Goal: Task Accomplishment & Management: Use online tool/utility

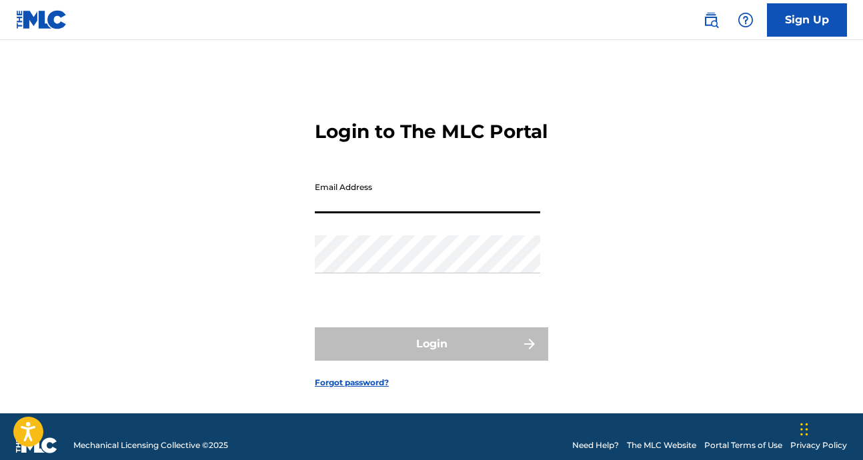
type input "[PERSON_NAME][EMAIL_ADDRESS][DOMAIN_NAME]"
click at [462, 352] on div "Login" at bounding box center [431, 343] width 233 height 33
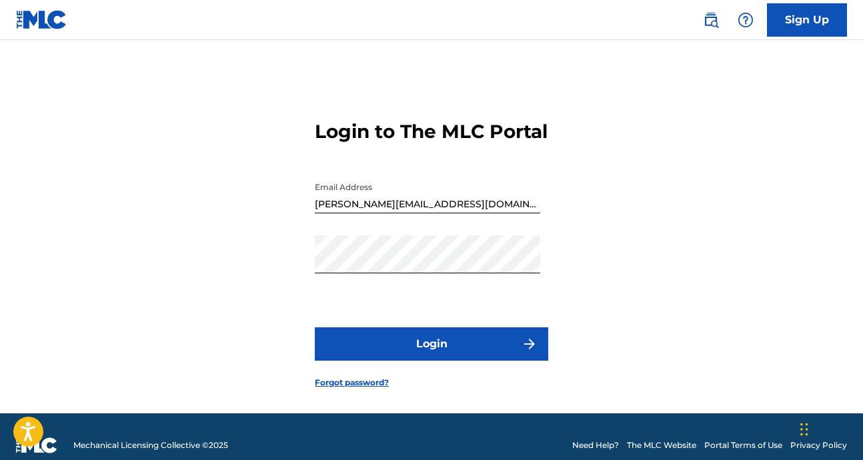
click at [417, 361] on button "Login" at bounding box center [431, 343] width 233 height 33
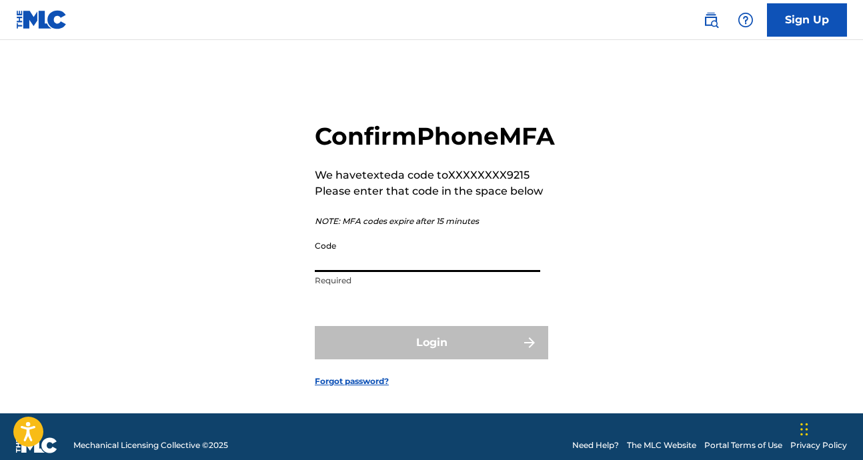
click at [337, 272] on input "Code" at bounding box center [427, 253] width 225 height 38
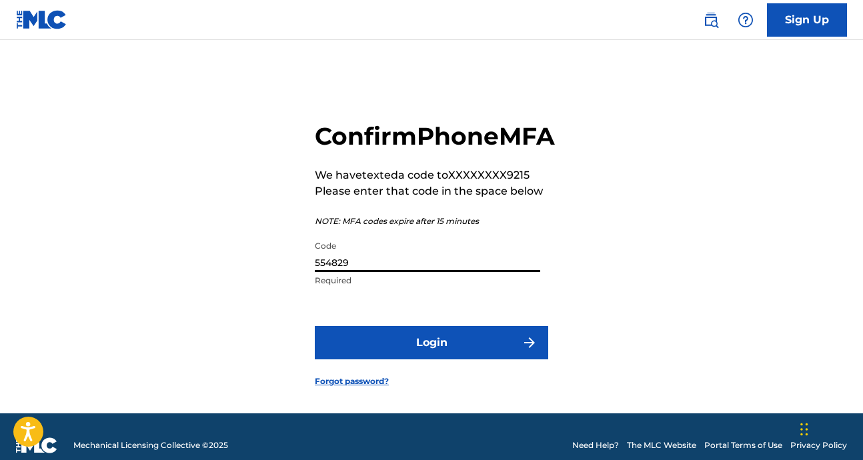
type input "554829"
click at [315, 326] on button "Login" at bounding box center [431, 342] width 233 height 33
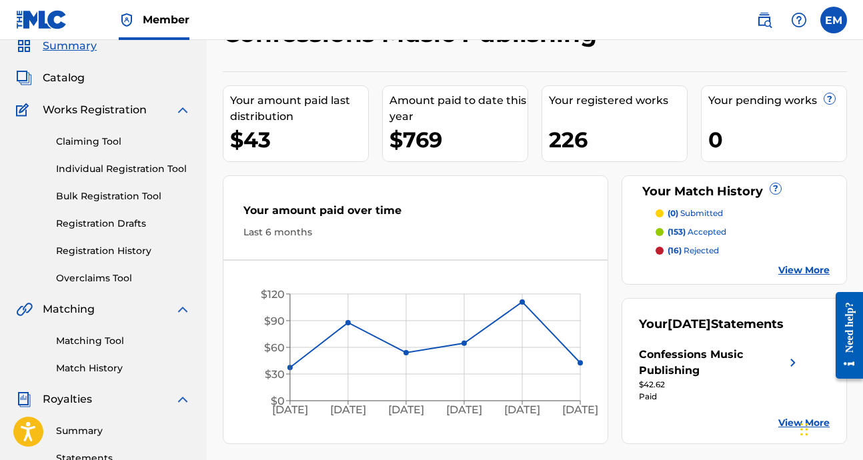
scroll to position [11, 0]
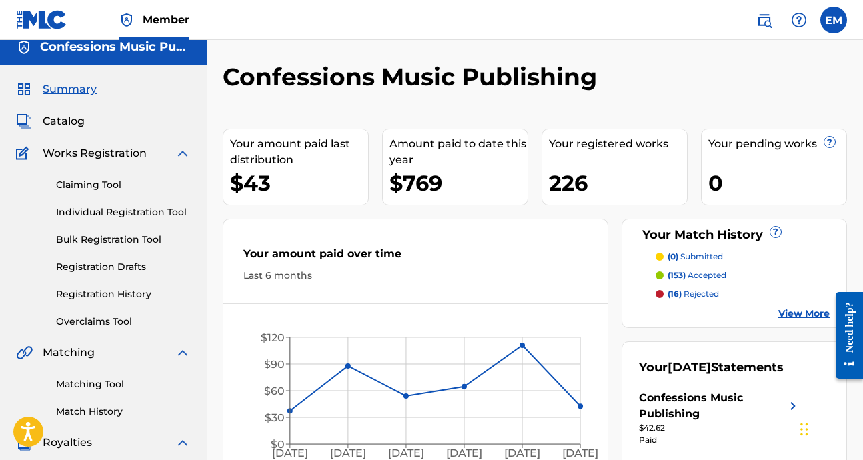
click at [59, 119] on span "Catalog" at bounding box center [64, 121] width 42 height 16
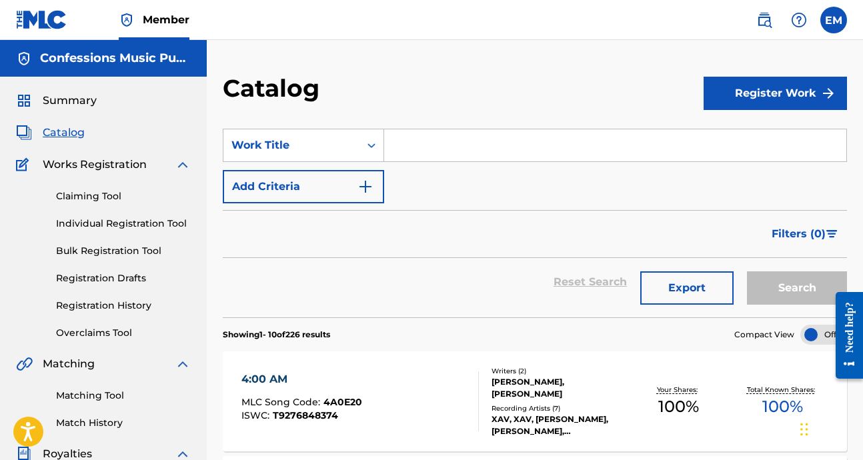
click at [414, 141] on input "Search Form" at bounding box center [615, 145] width 462 height 32
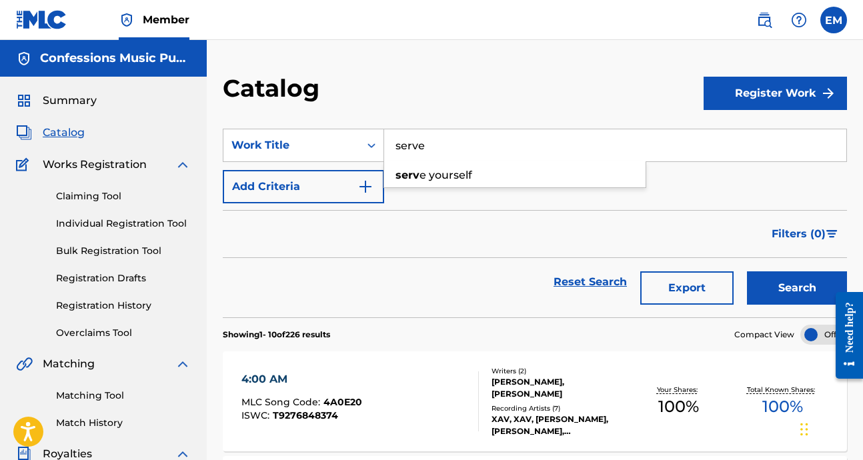
type input "serve"
click at [747, 271] on button "Search" at bounding box center [797, 287] width 100 height 33
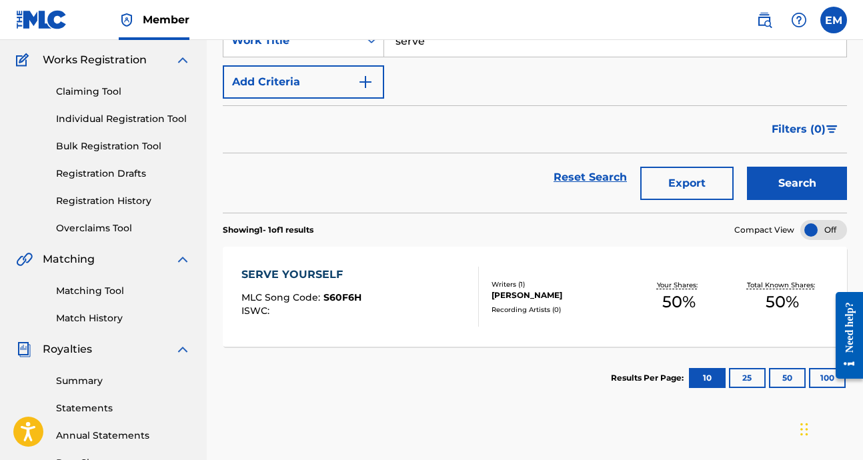
scroll to position [107, 0]
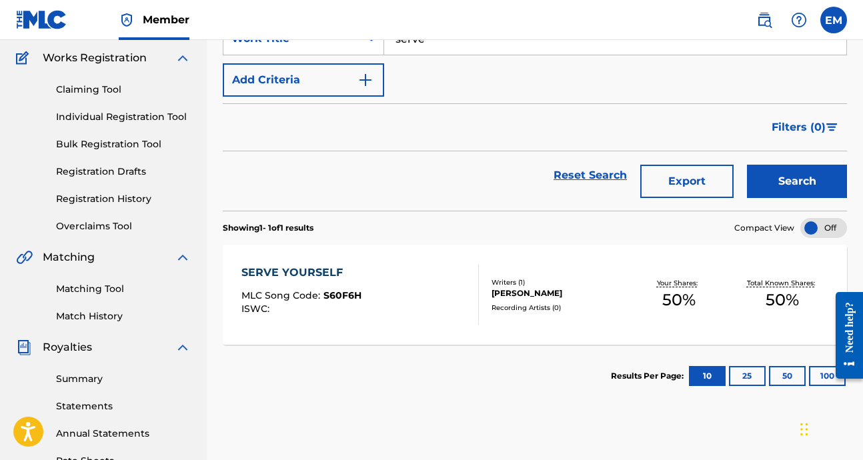
click at [289, 276] on div "SERVE YOURSELF" at bounding box center [301, 273] width 120 height 16
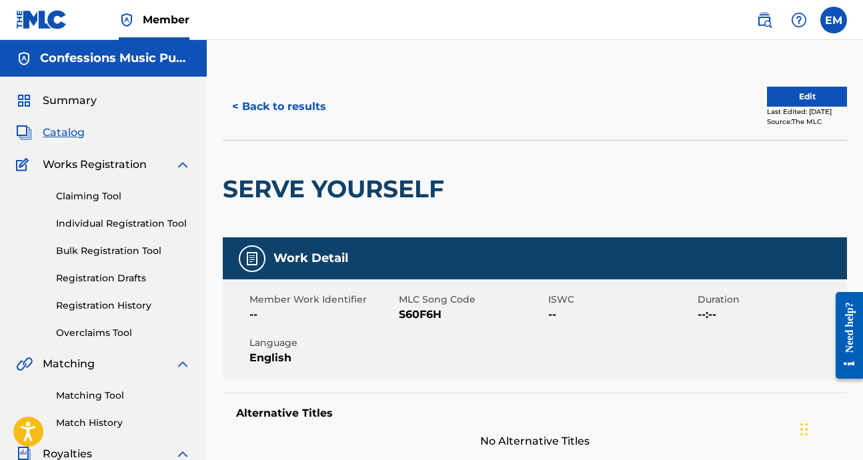
scroll to position [1, 0]
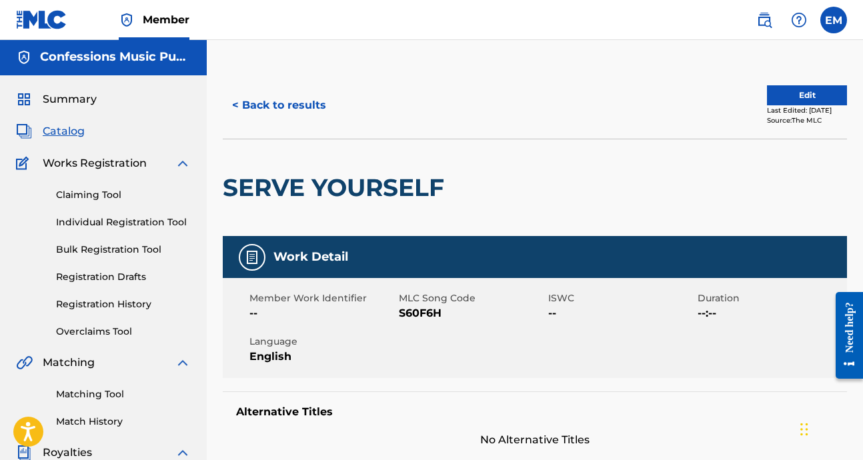
click at [89, 392] on link "Matching Tool" at bounding box center [123, 394] width 135 height 14
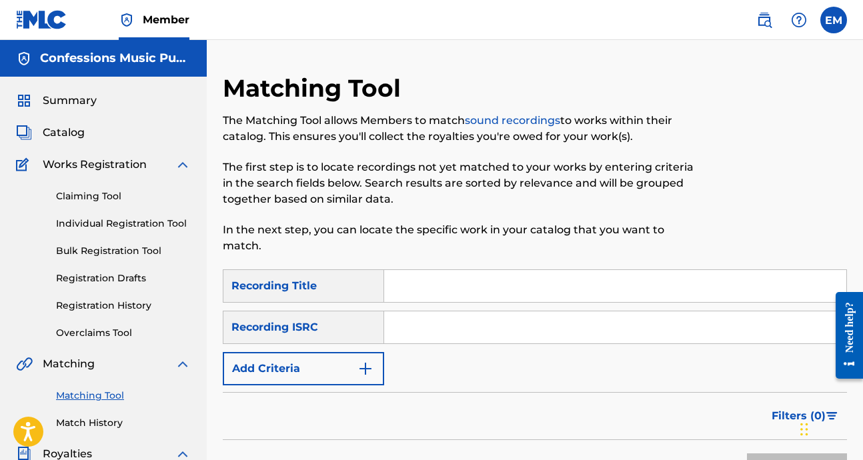
click at [412, 284] on input "Search Form" at bounding box center [615, 286] width 462 height 32
type input "serve yourself"
click at [364, 361] on img "Search Form" at bounding box center [365, 369] width 16 height 16
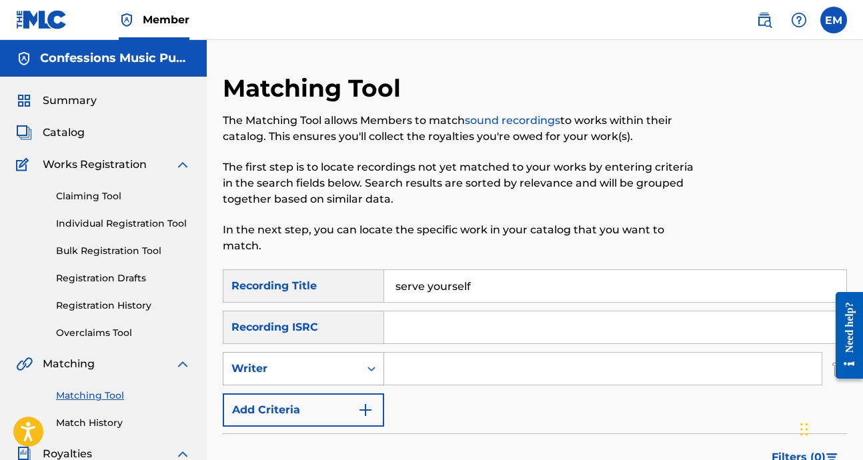
click at [352, 356] on div "Writer" at bounding box center [291, 368] width 136 height 25
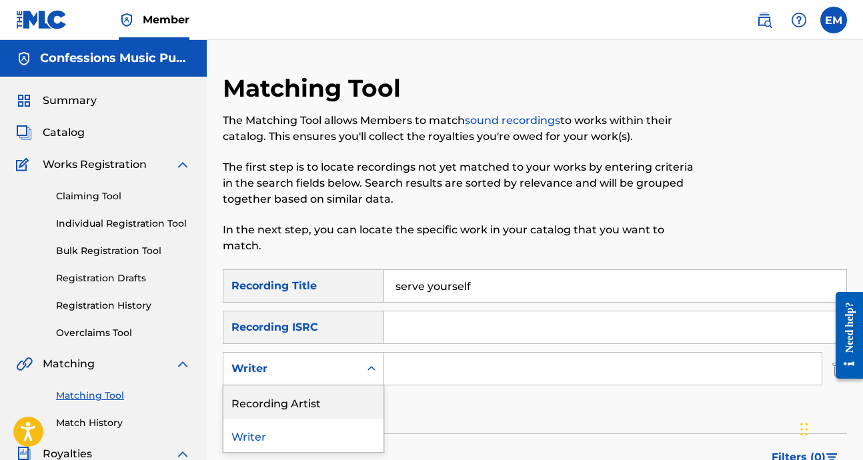
click at [319, 385] on div "Recording Artist" at bounding box center [303, 401] width 160 height 33
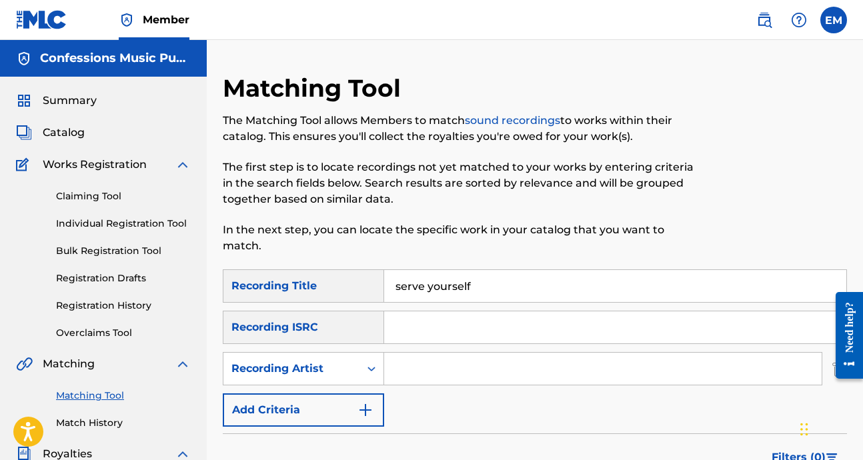
click at [419, 360] on input "Search Form" at bounding box center [602, 369] width 437 height 32
type input "kanis"
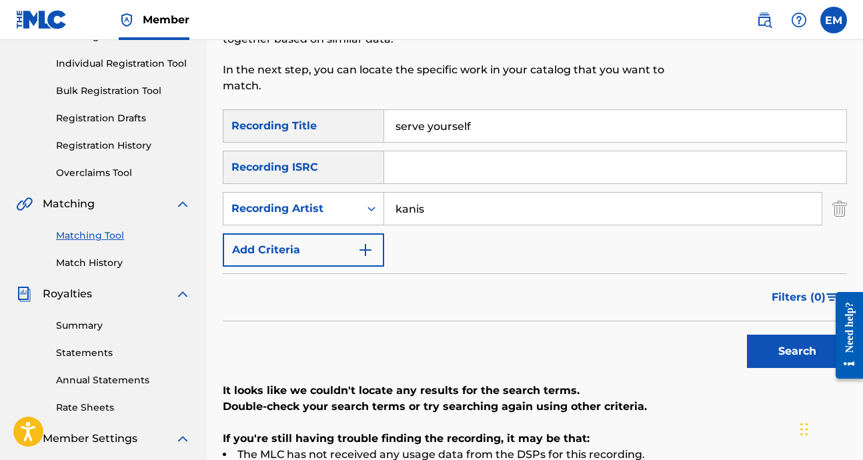
scroll to position [171, 0]
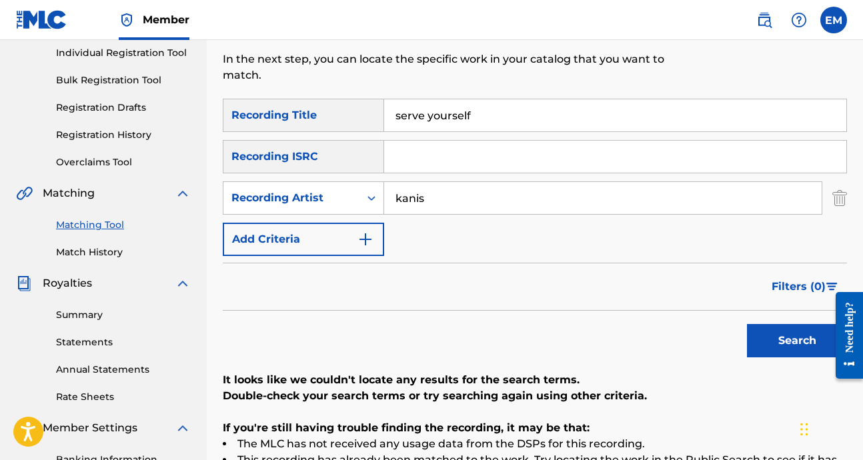
click at [795, 329] on button "Search" at bounding box center [797, 340] width 100 height 33
